Goal: Download file/media

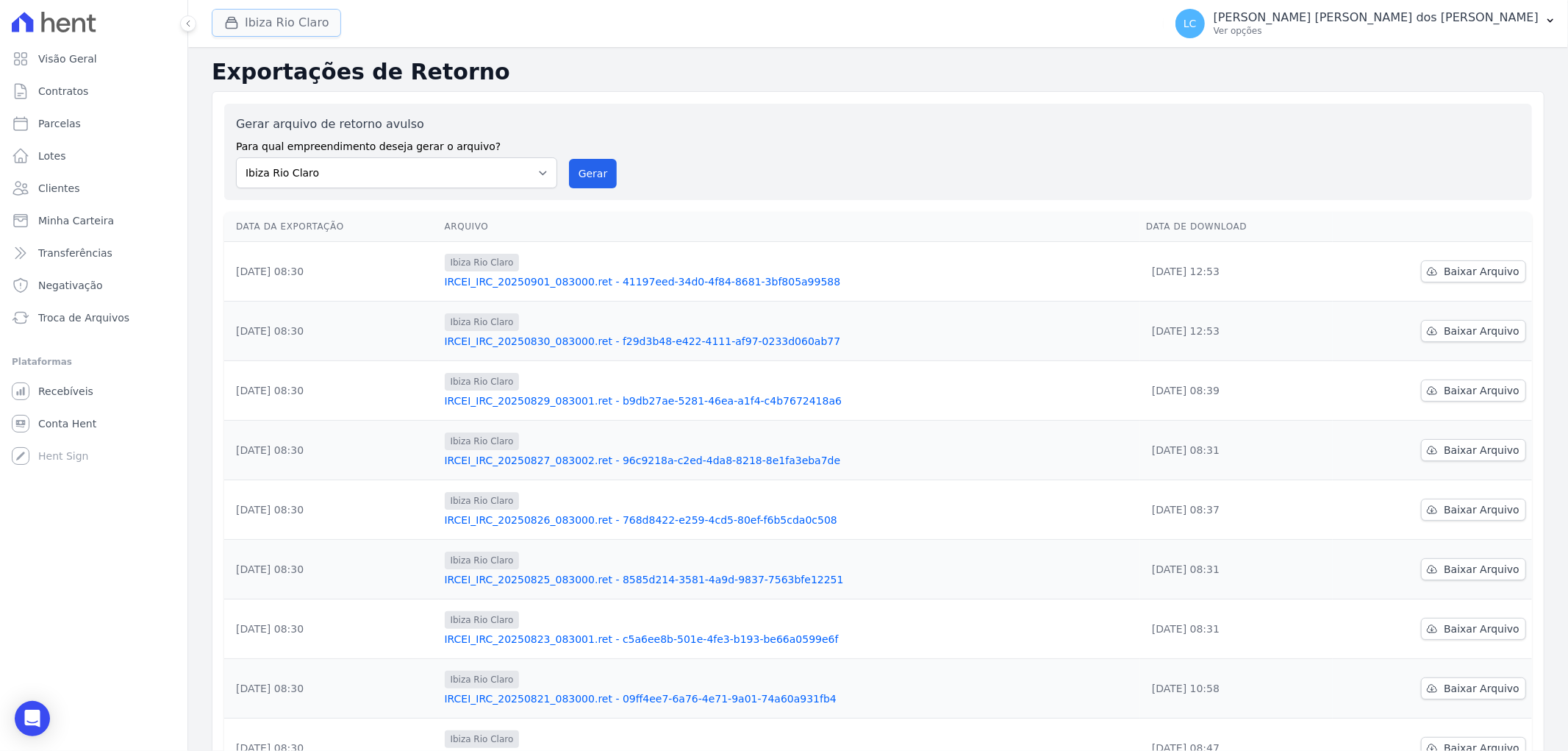
click at [306, 16] on button "Ibiza Rio Claro" at bounding box center [276, 22] width 129 height 28
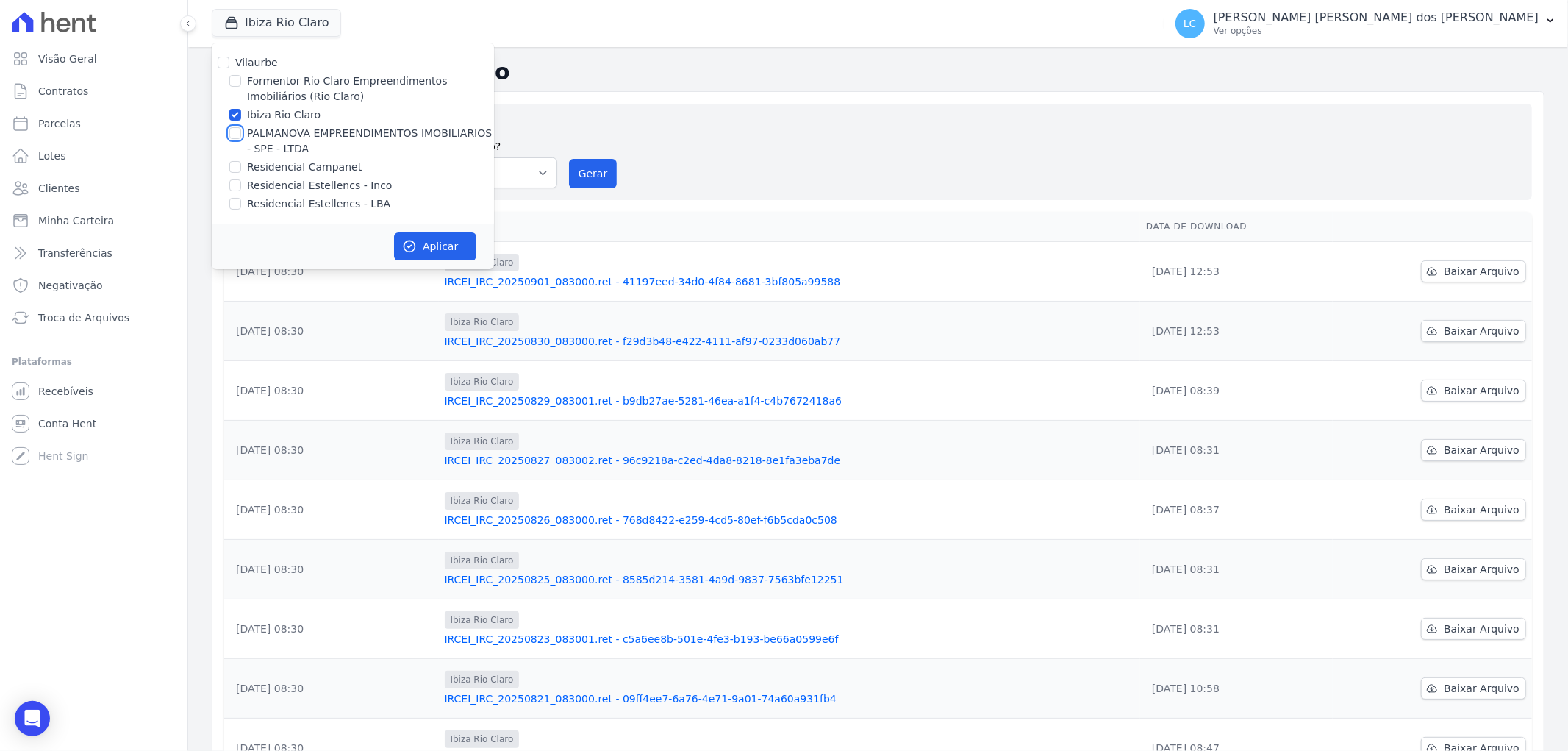
click at [234, 134] on input "PALMANOVA EMPREENDIMENTOS IMOBILIARIOS - SPE - LTDA" at bounding box center [235, 133] width 12 height 12
checkbox input "true"
drag, startPoint x: 234, startPoint y: 116, endPoint x: 254, endPoint y: 112, distance: 20.4
click at [235, 116] on input "Ibiza Rio Claro" at bounding box center [235, 115] width 12 height 12
checkbox input "false"
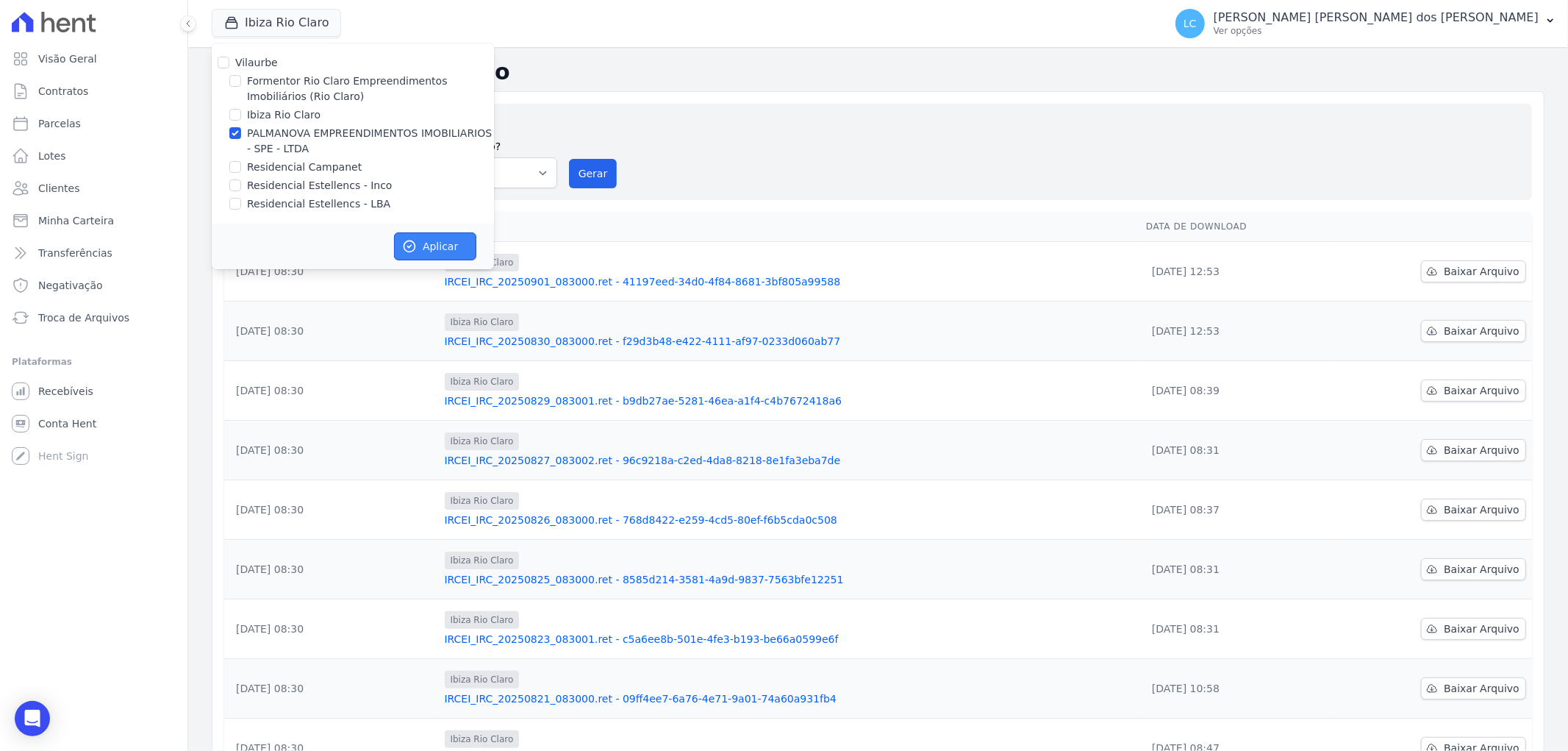
click at [426, 238] on button "Aplicar" at bounding box center [434, 246] width 82 height 28
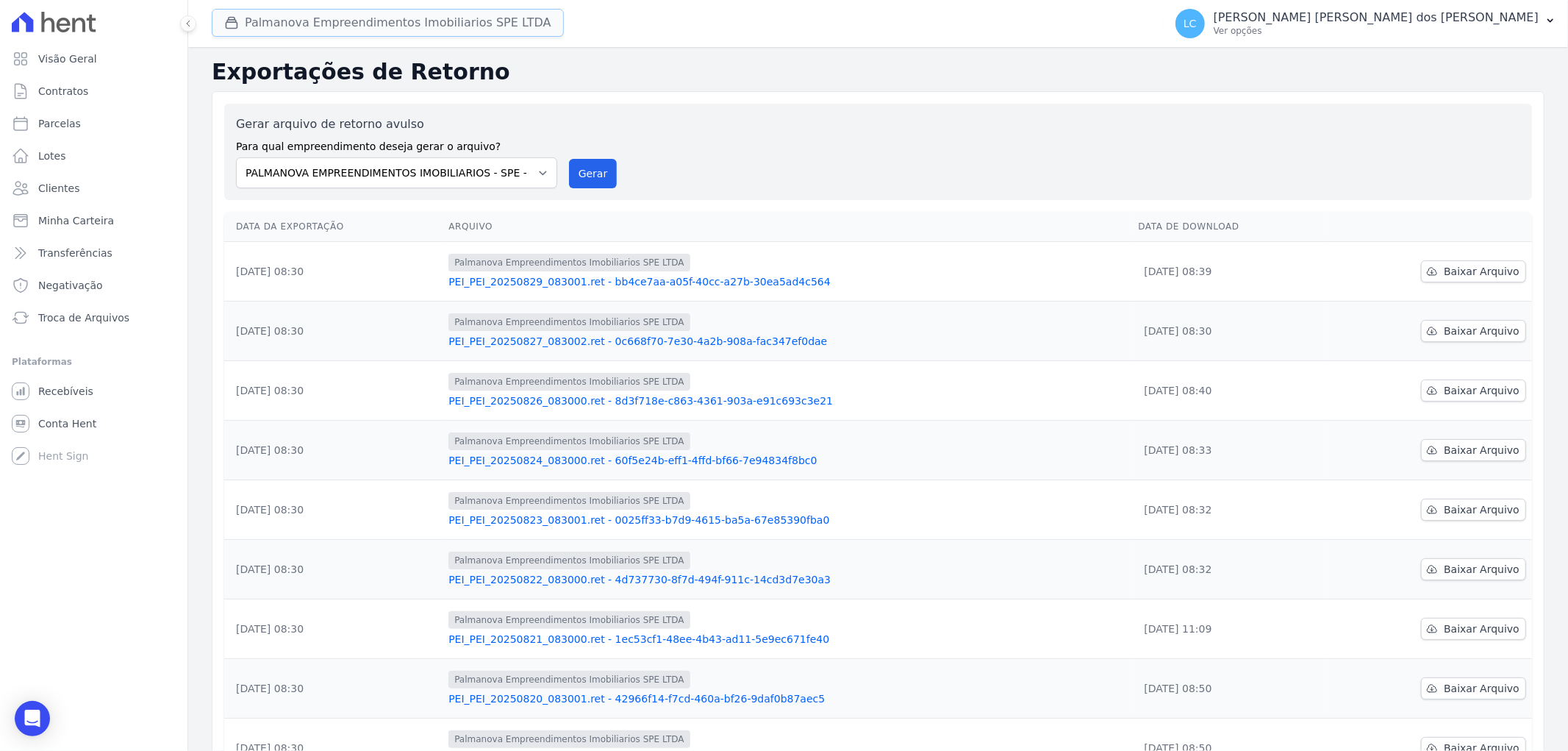
click at [311, 19] on button "Palmanova Empreendimentos Imobiliarios SPE LTDA" at bounding box center [387, 22] width 352 height 28
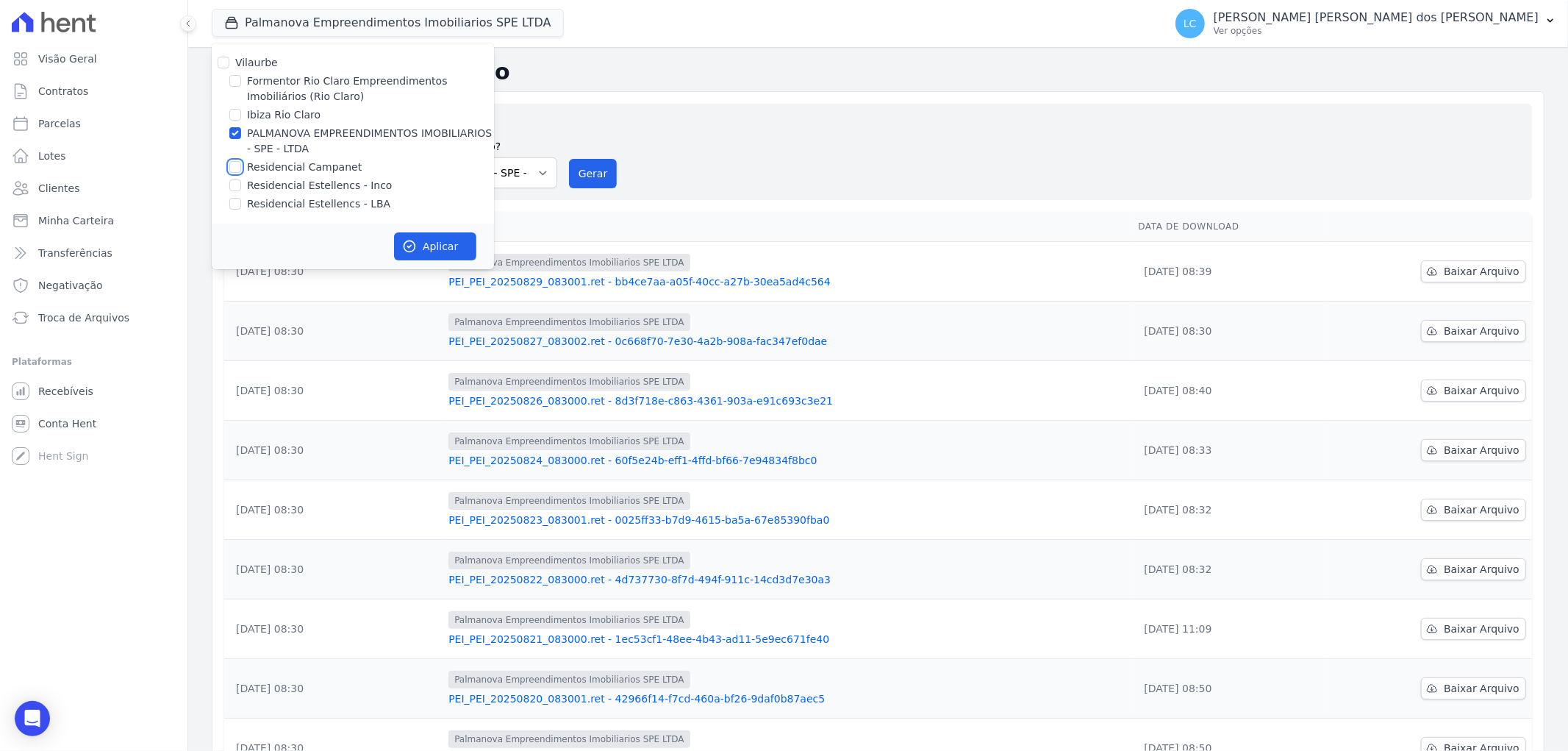
click at [234, 167] on input "Residencial Campanet" at bounding box center [235, 167] width 12 height 12
checkbox input "true"
click at [236, 134] on input "PALMANOVA EMPREENDIMENTOS IMOBILIARIOS - SPE - LTDA" at bounding box center [235, 133] width 12 height 12
checkbox input "false"
click at [434, 240] on button "Aplicar" at bounding box center [434, 246] width 82 height 28
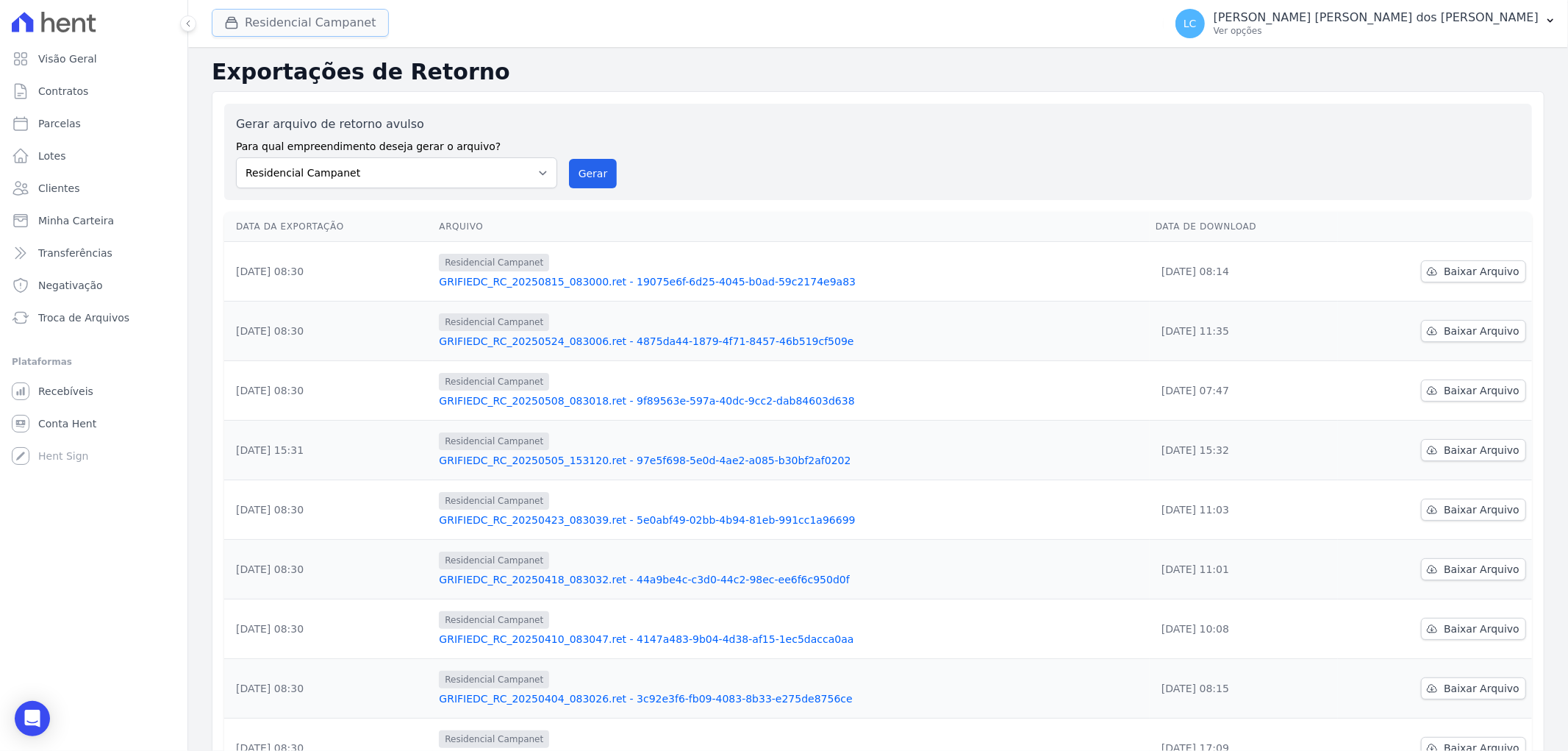
click at [297, 26] on button "Residencial Campanet" at bounding box center [300, 22] width 178 height 28
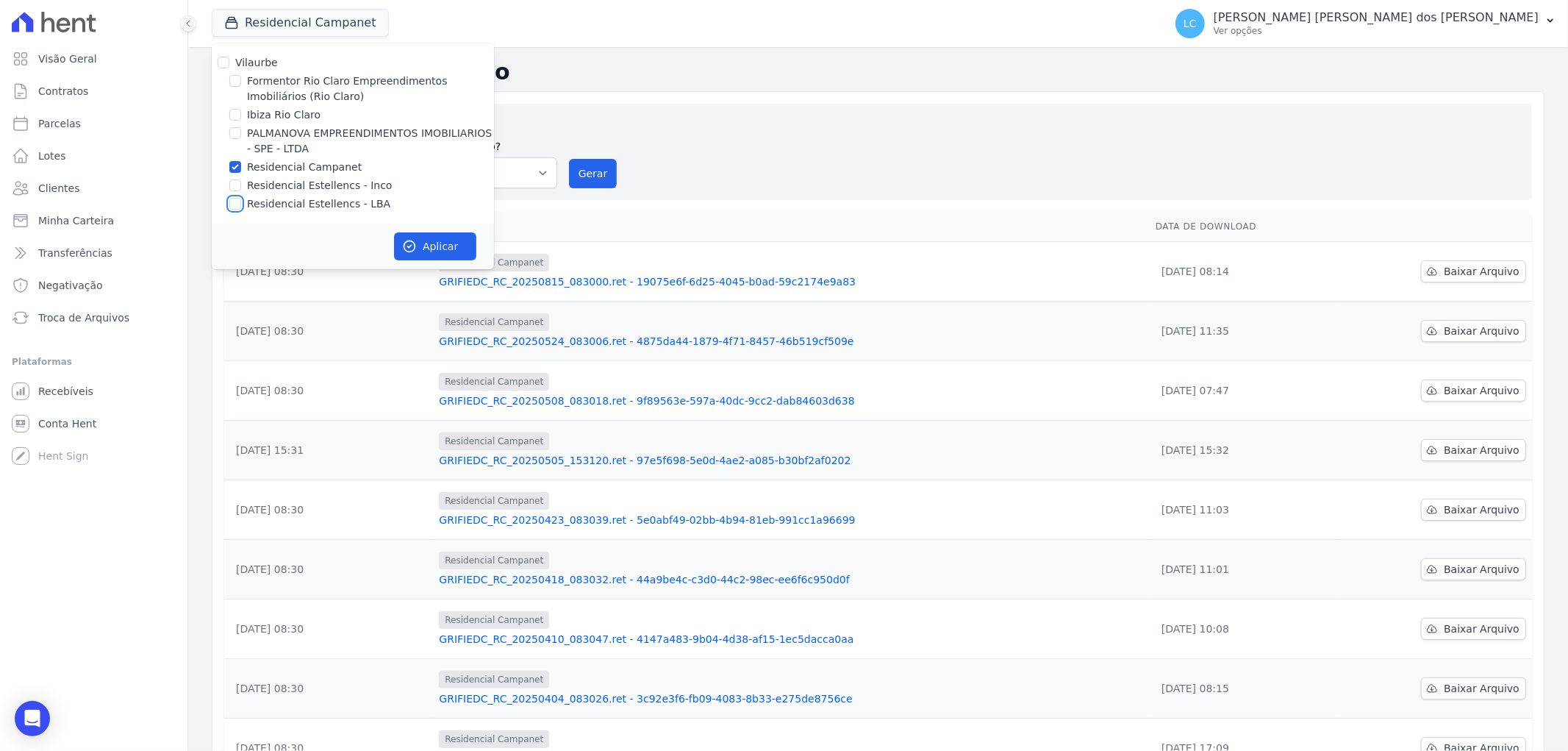
click at [237, 202] on input "Residencial Estellencs - LBA" at bounding box center [235, 204] width 12 height 12
checkbox input "true"
click at [235, 170] on input "Residencial Campanet" at bounding box center [235, 167] width 12 height 12
checkbox input "false"
click at [414, 239] on icon "button" at bounding box center [409, 246] width 14 height 14
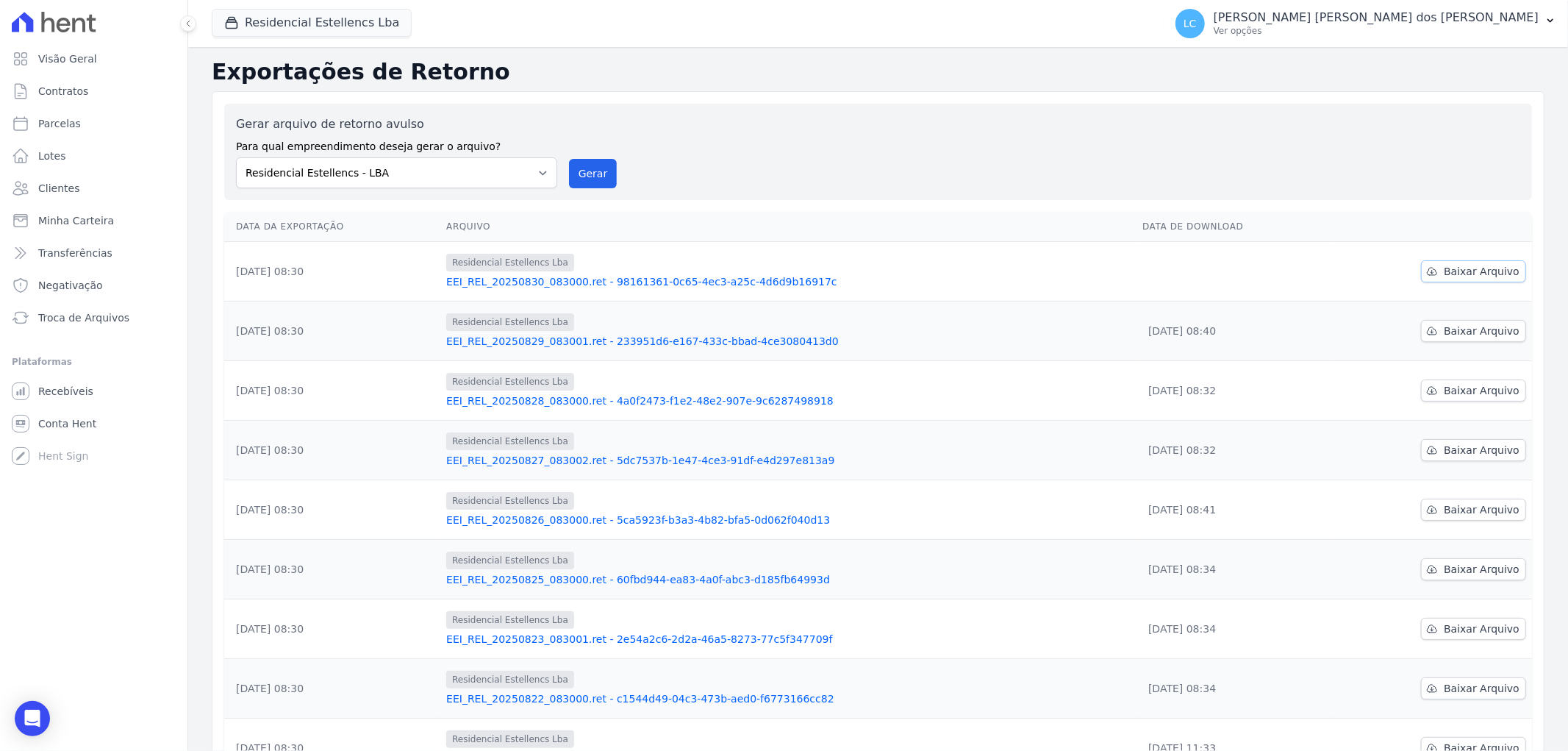
click at [1444, 277] on span "Baixar Arquivo" at bounding box center [1482, 271] width 76 height 14
